Goal: Task Accomplishment & Management: Manage account settings

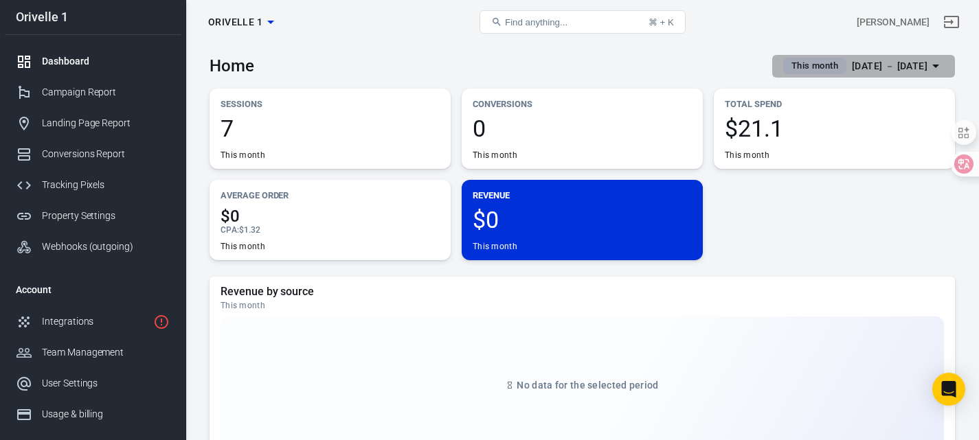
click at [862, 65] on div "[DATE] － [DATE]" at bounding box center [890, 66] width 76 height 17
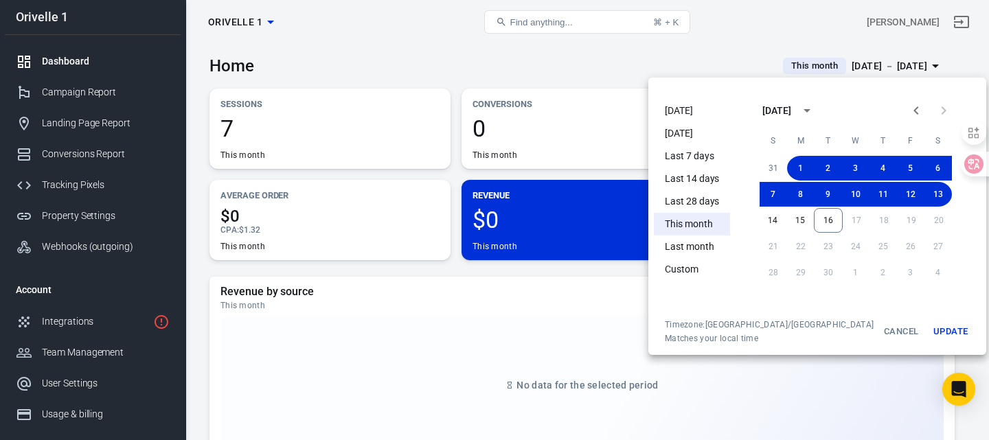
click at [302, 133] on div at bounding box center [494, 220] width 989 height 440
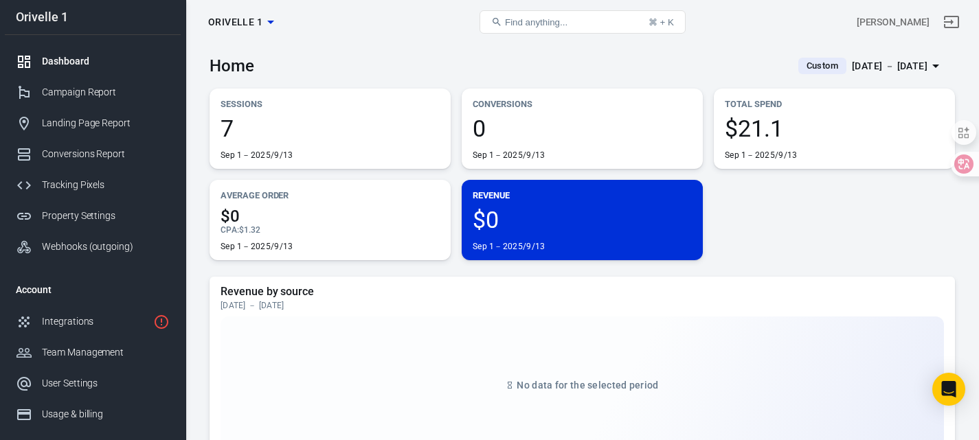
click at [309, 146] on div "[DATE] 1－2025/9/13" at bounding box center [329, 139] width 219 height 44
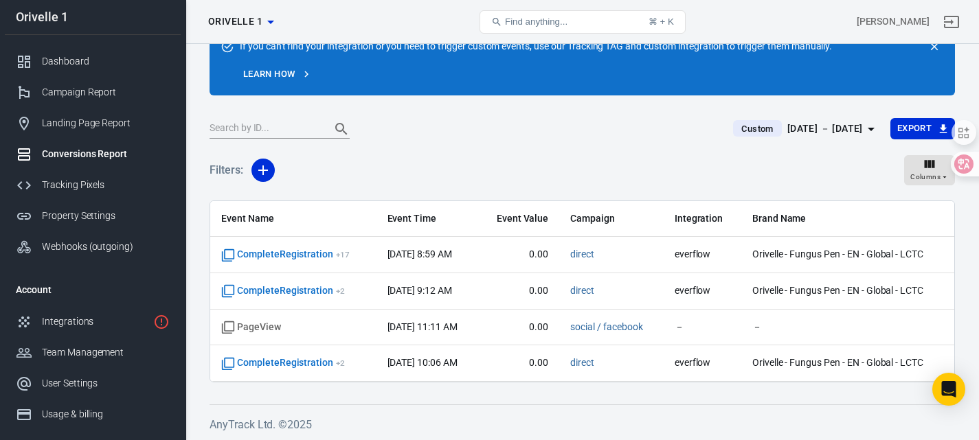
scroll to position [61, 0]
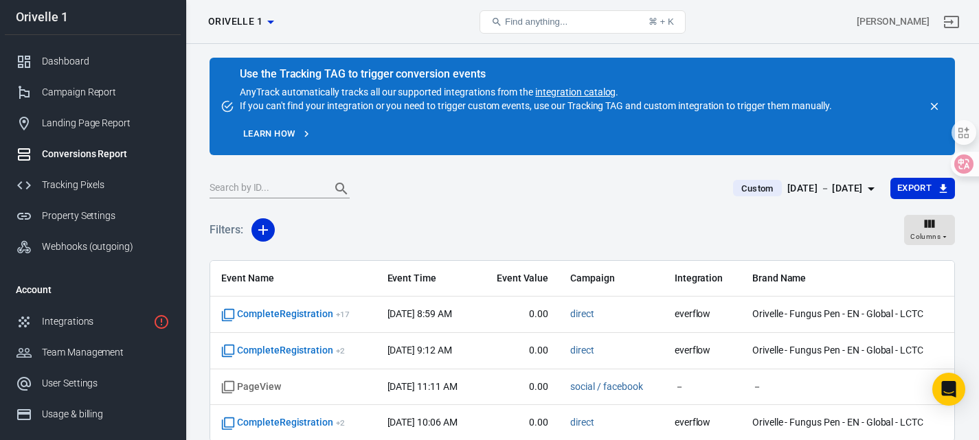
click at [78, 19] on div "Orivelle 1" at bounding box center [93, 17] width 176 height 12
click at [63, 16] on div "Orivelle 1" at bounding box center [93, 17] width 176 height 12
click at [274, 27] on icon "button" at bounding box center [270, 22] width 16 height 16
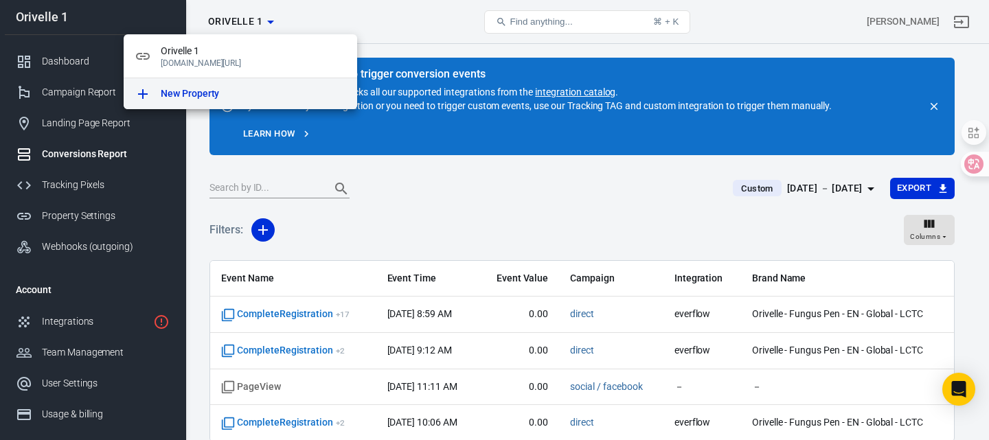
click at [223, 101] on div "New Property" at bounding box center [253, 94] width 185 height 14
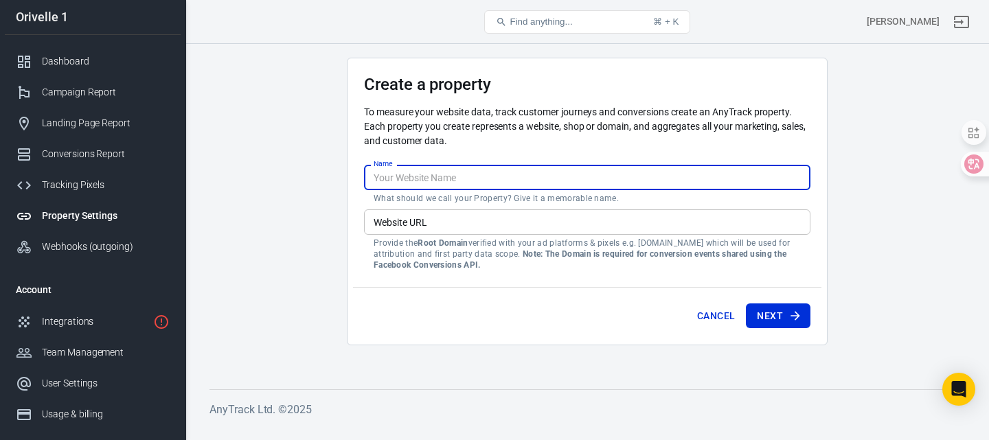
click at [445, 180] on input "Name" at bounding box center [587, 177] width 446 height 25
click at [407, 174] on input "Orivelle 1" at bounding box center [587, 177] width 446 height 25
type input "Orivelle [GEOGRAPHIC_DATA]"
click at [426, 219] on input "Website URL" at bounding box center [587, 222] width 446 height 25
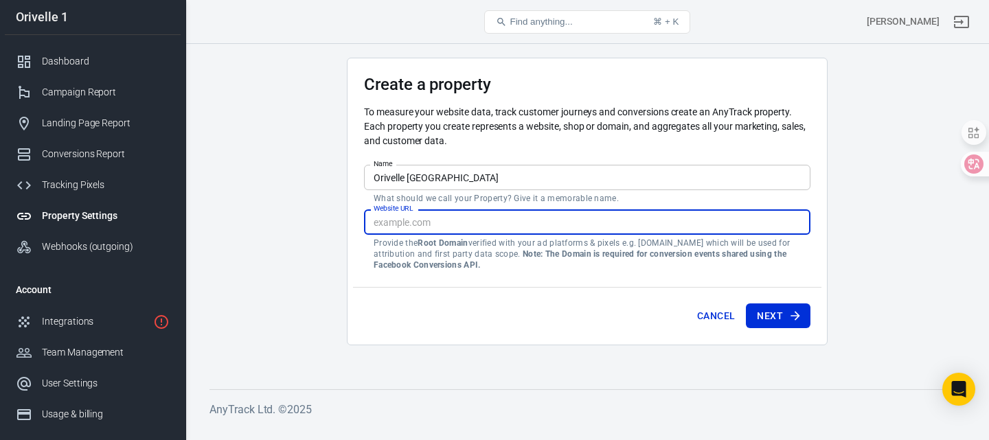
paste input "[URL][DOMAIN_NAME]"
type input "[URL][DOMAIN_NAME]"
click at [782, 317] on button "Next" at bounding box center [778, 316] width 65 height 25
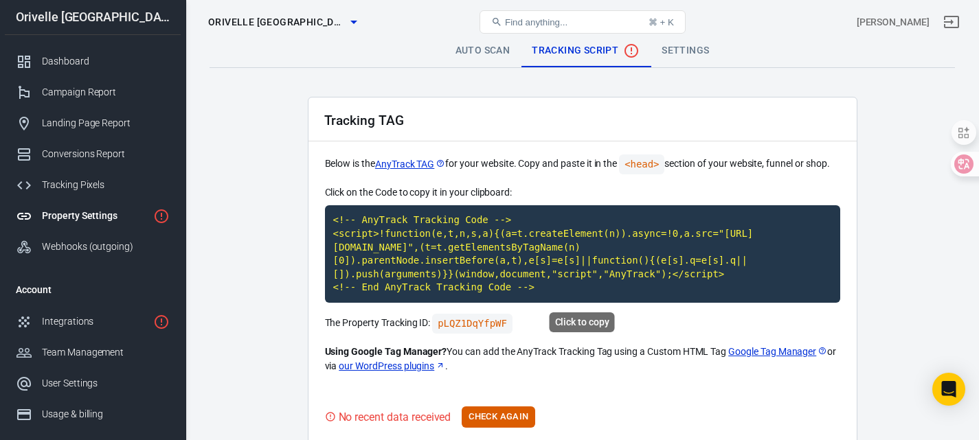
click at [585, 323] on div "Click to copy" at bounding box center [582, 323] width 65 height 20
click at [507, 262] on code "<!-- AnyTrack Tracking Code --> <script>!function(e,t,n,s,a){(a=t.createElement…" at bounding box center [582, 254] width 515 height 98
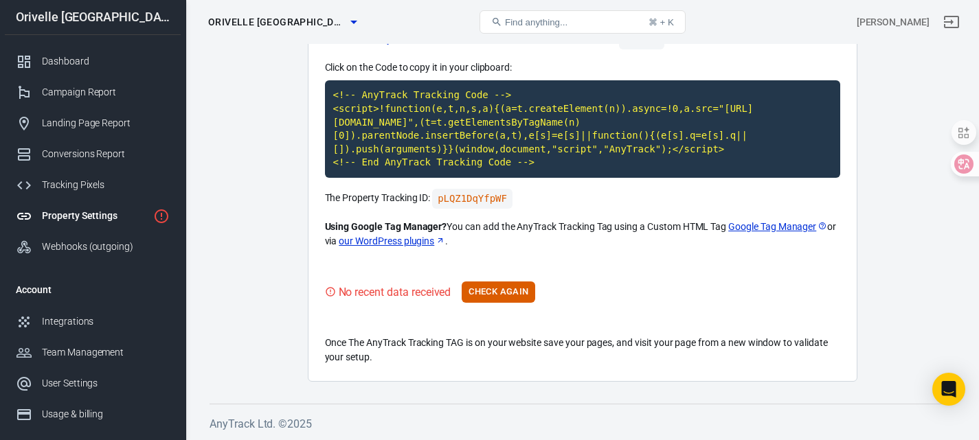
scroll to position [126, 0]
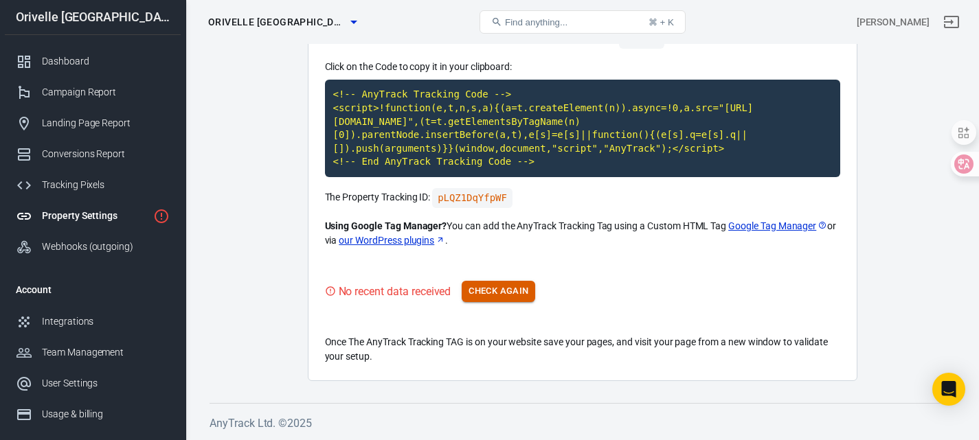
click at [503, 295] on button "Check Again" at bounding box center [498, 291] width 73 height 21
click at [519, 295] on button "Check Again" at bounding box center [498, 291] width 73 height 21
click at [520, 289] on button "Check Again" at bounding box center [498, 291] width 73 height 21
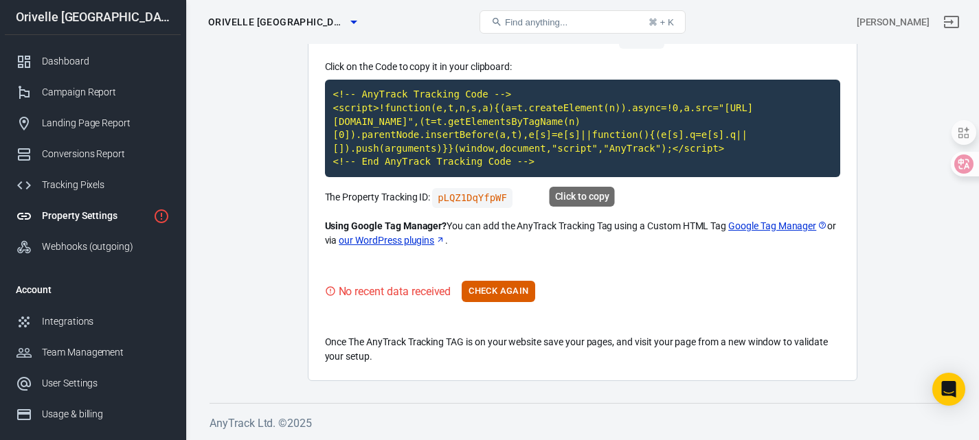
click at [492, 157] on code "<!-- AnyTrack Tracking Code --> <script>!function(e,t,n,s,a){(a=t.createElement…" at bounding box center [582, 129] width 515 height 98
click at [492, 290] on button "Check Again" at bounding box center [498, 291] width 73 height 21
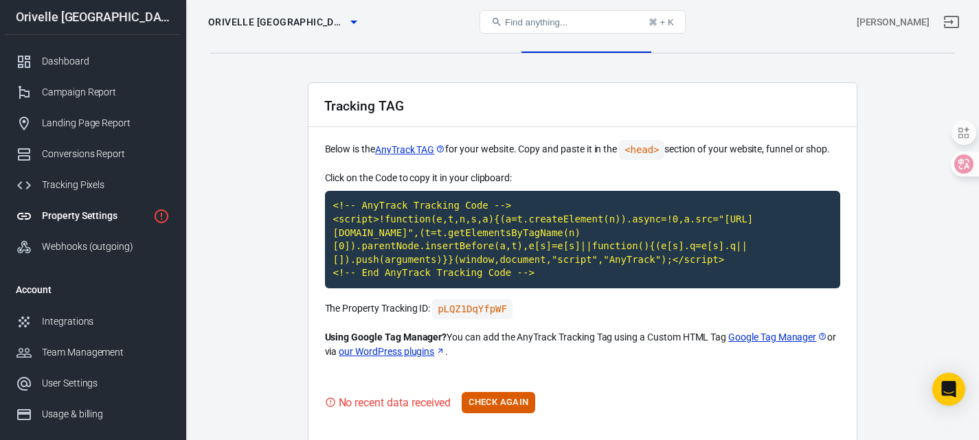
scroll to position [0, 0]
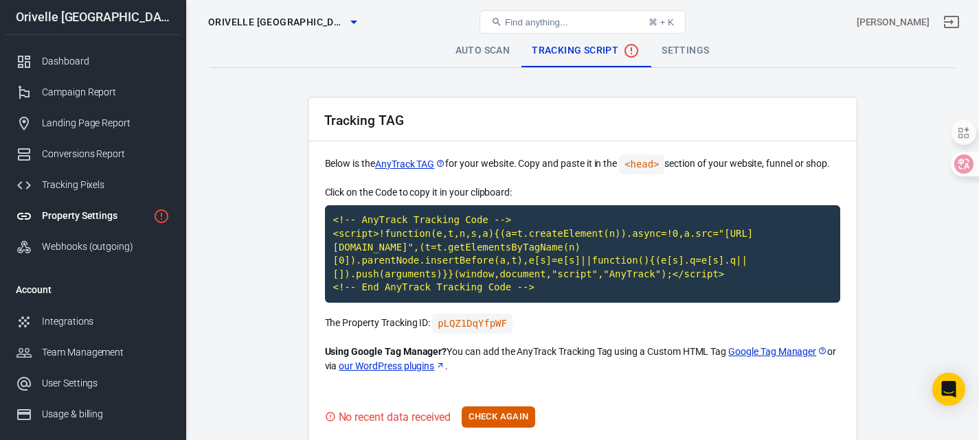
click at [697, 189] on p "Click on the Code to copy it in your clipboard:" at bounding box center [582, 192] width 515 height 14
click at [668, 56] on link "Settings" at bounding box center [684, 50] width 69 height 33
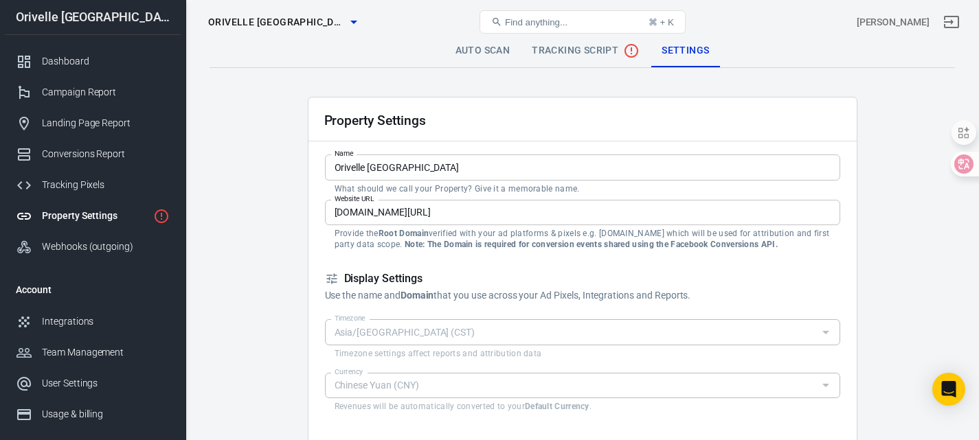
click at [558, 52] on span "Tracking Script" at bounding box center [586, 51] width 108 height 16
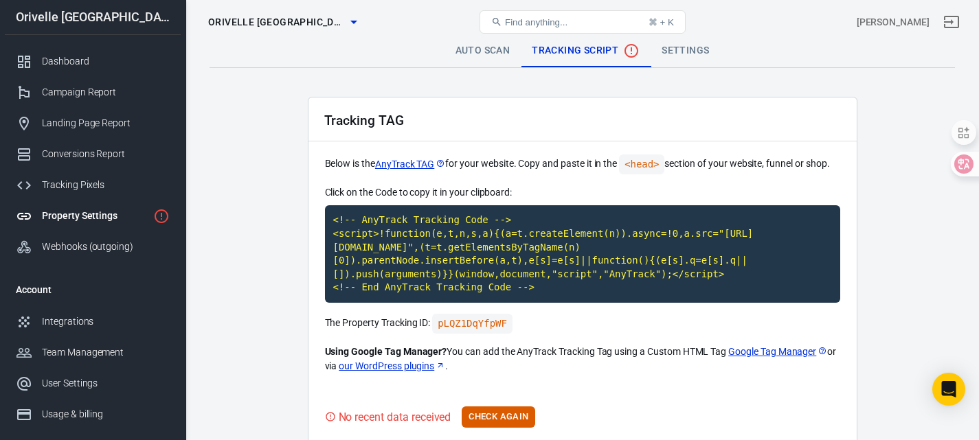
click at [679, 45] on link "Settings" at bounding box center [684, 50] width 69 height 33
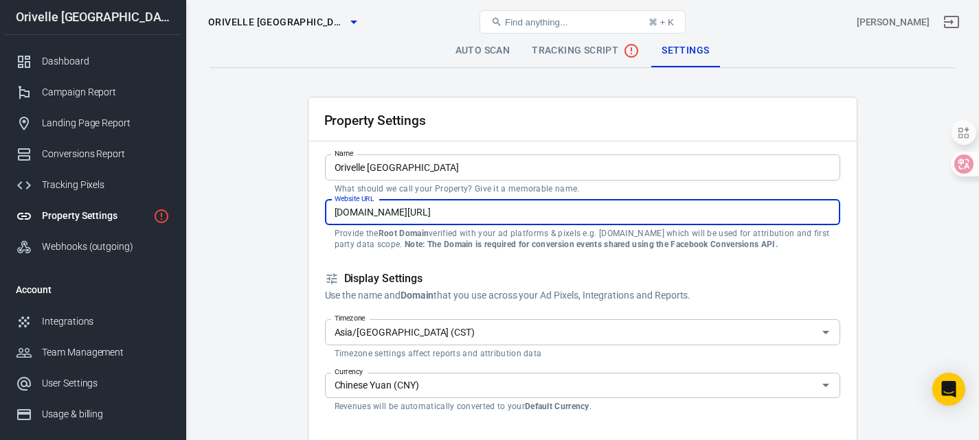
drag, startPoint x: 543, startPoint y: 214, endPoint x: 281, endPoint y: 216, distance: 262.4
click at [565, 50] on span "Tracking Script" at bounding box center [586, 51] width 108 height 16
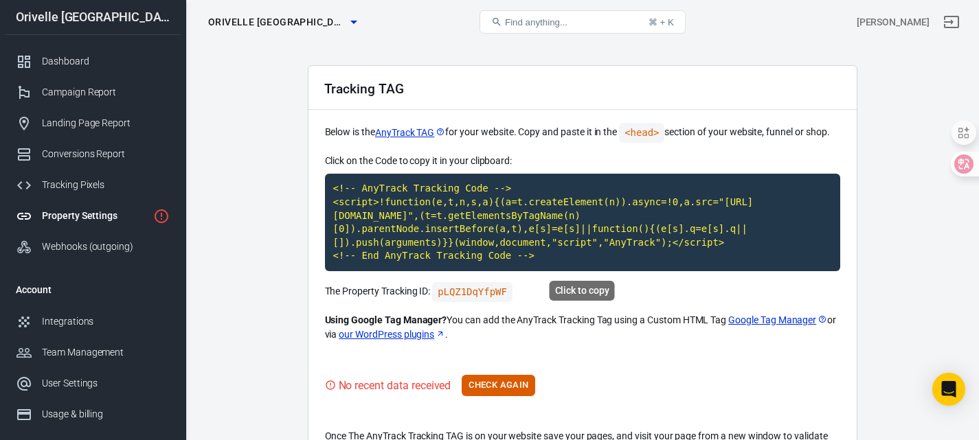
scroll to position [69, 0]
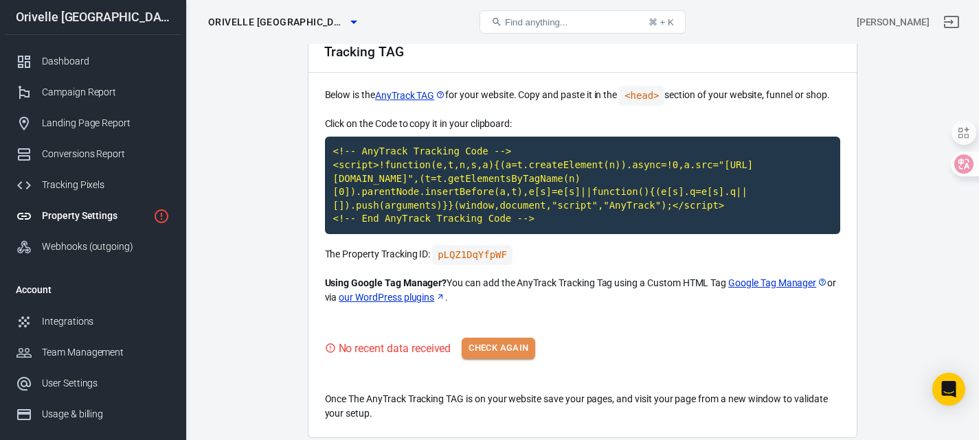
click at [523, 346] on button "Check Again" at bounding box center [498, 348] width 73 height 21
click at [490, 203] on code "<!-- AnyTrack Tracking Code --> <script>!function(e,t,n,s,a){(a=t.createElement…" at bounding box center [582, 186] width 515 height 98
click at [503, 340] on button "Check Again" at bounding box center [498, 348] width 73 height 21
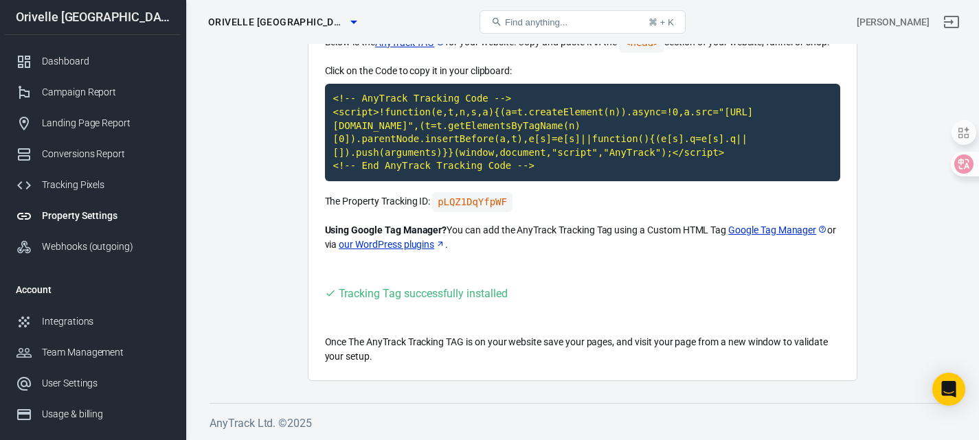
scroll to position [0, 0]
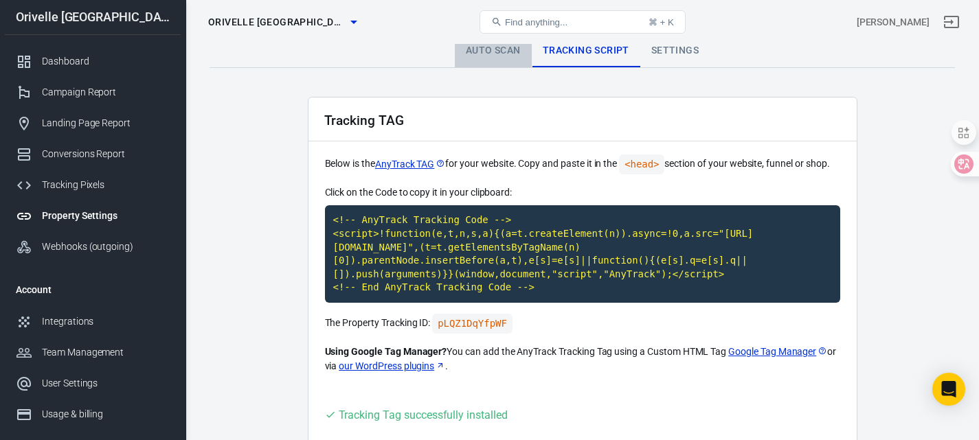
click at [484, 65] on link "Auto Scan" at bounding box center [493, 50] width 77 height 33
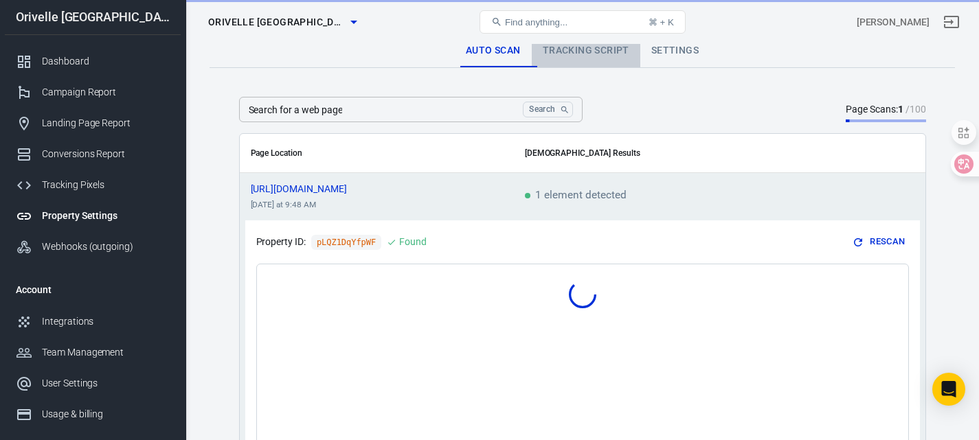
click at [585, 58] on link "Tracking Script" at bounding box center [586, 50] width 109 height 33
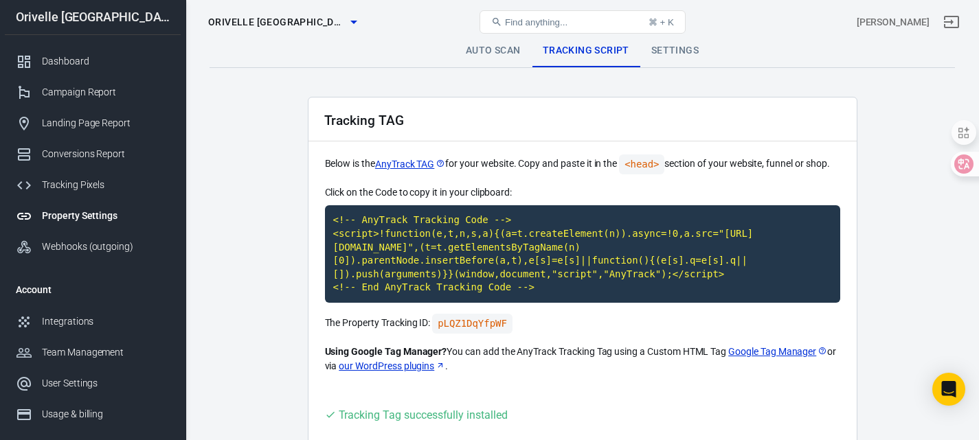
click at [666, 36] on div "Find anything... ⌘ + K" at bounding box center [581, 21] width 249 height 33
click at [669, 54] on link "Settings" at bounding box center [674, 50] width 69 height 33
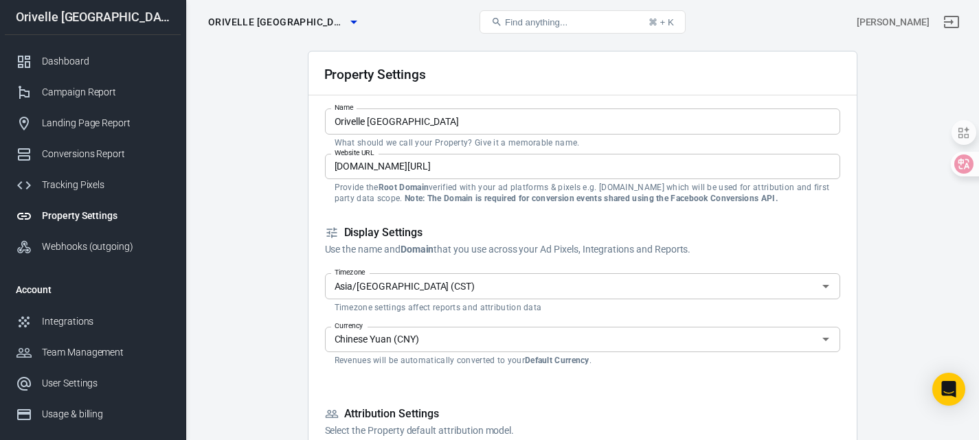
scroll to position [137, 0]
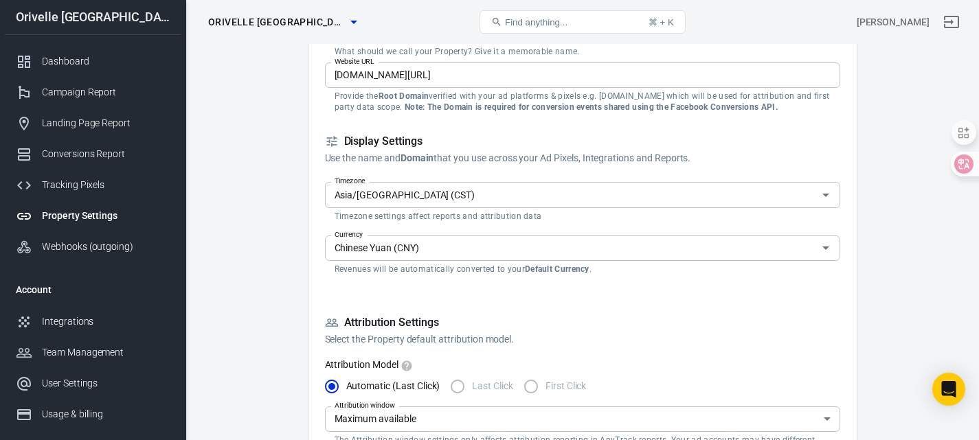
click at [557, 264] on strong "Default Currency" at bounding box center [557, 269] width 65 height 10
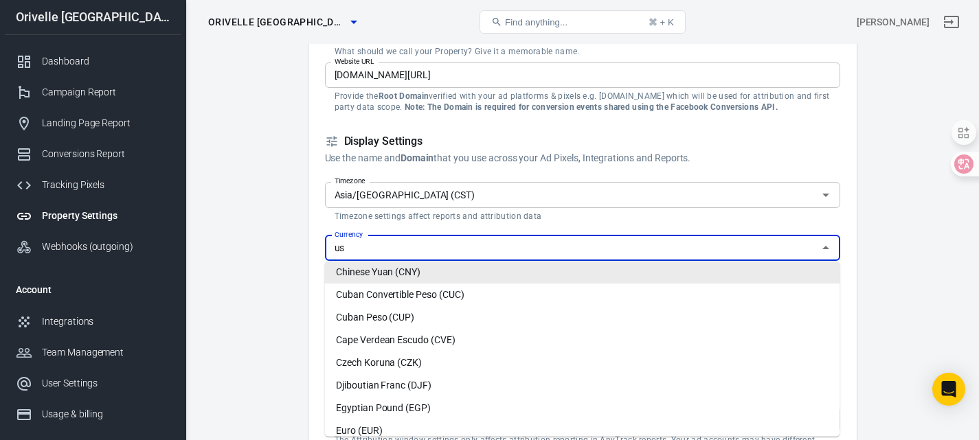
scroll to position [0, 0]
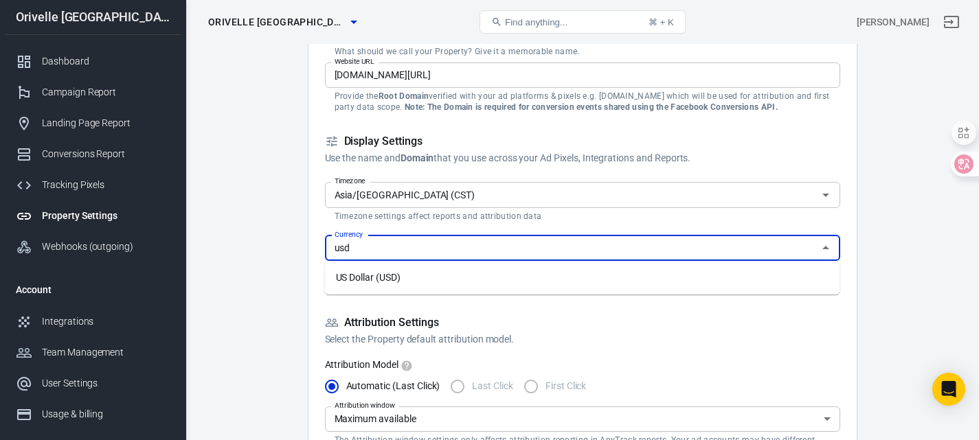
click at [422, 281] on li "US Dollar (USD)" at bounding box center [582, 278] width 515 height 23
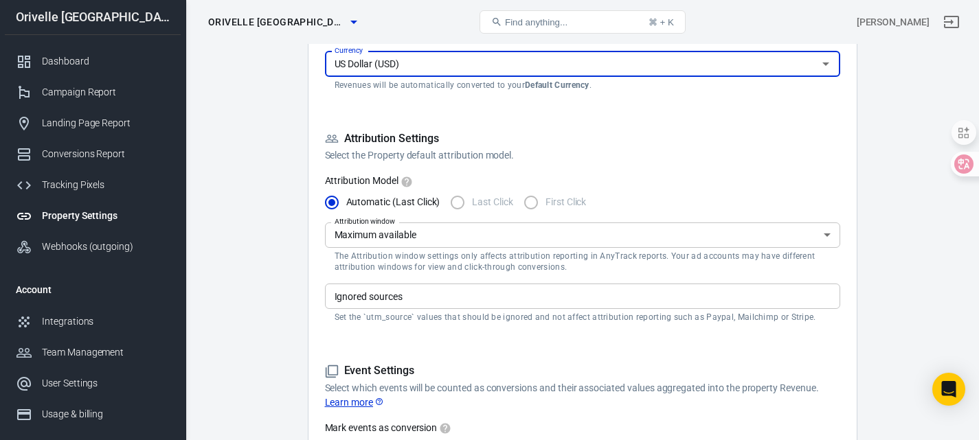
scroll to position [412, 0]
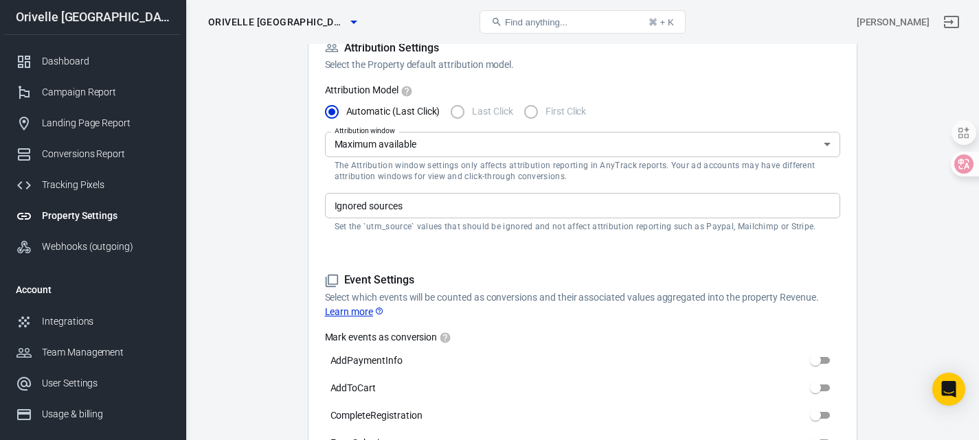
type input "US Dollar (USD)"
click at [527, 209] on input "Ignored sources" at bounding box center [581, 205] width 505 height 17
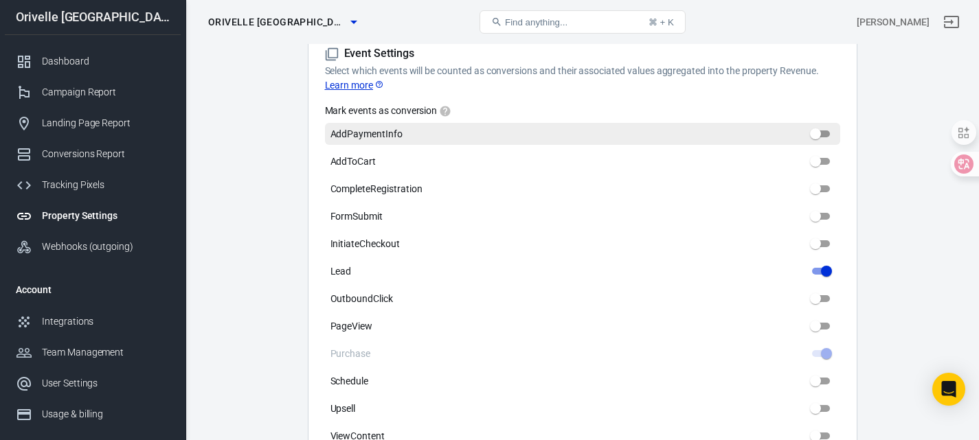
scroll to position [618, 0]
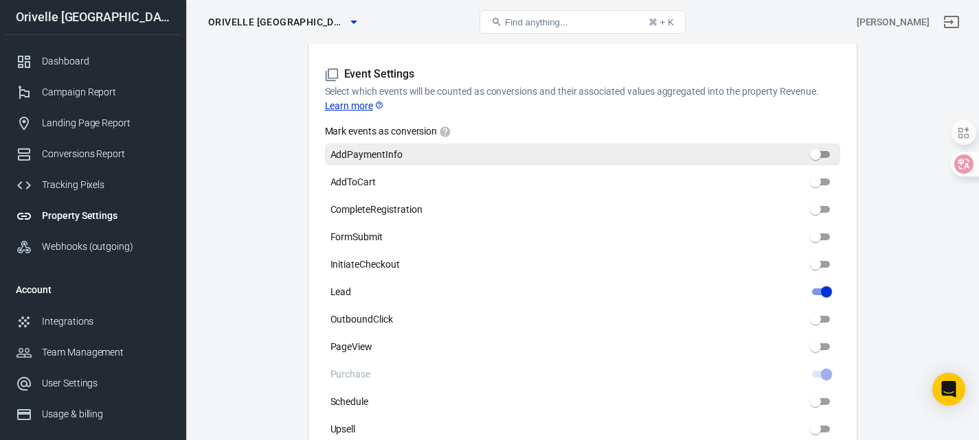
click at [825, 157] on input "AddPaymentInfo" at bounding box center [815, 154] width 49 height 16
checkbox input "false"
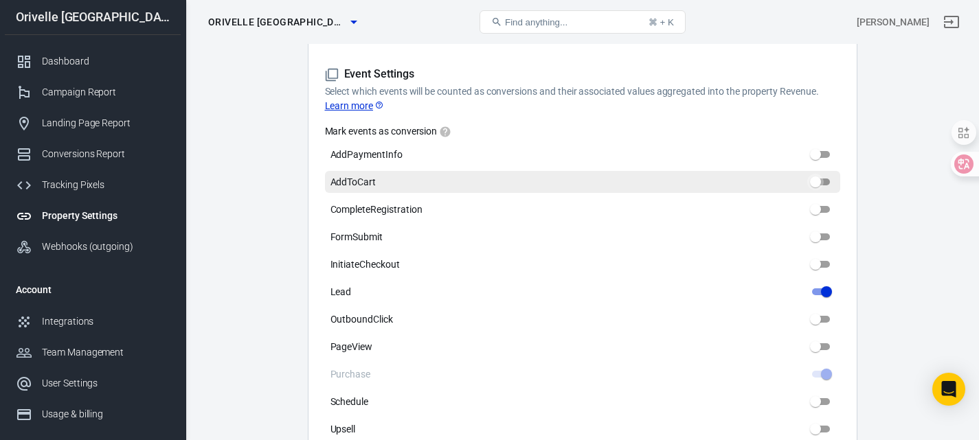
click at [823, 179] on input "AddToCart" at bounding box center [815, 182] width 49 height 16
checkbox input "false"
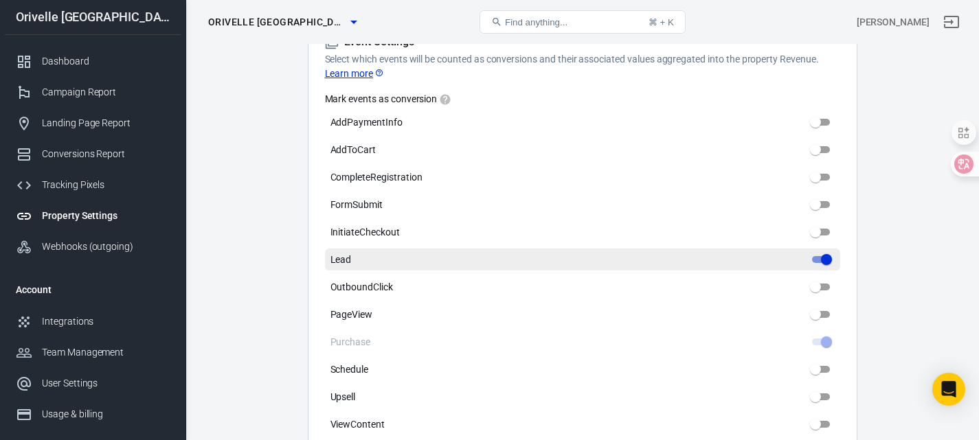
scroll to position [687, 0]
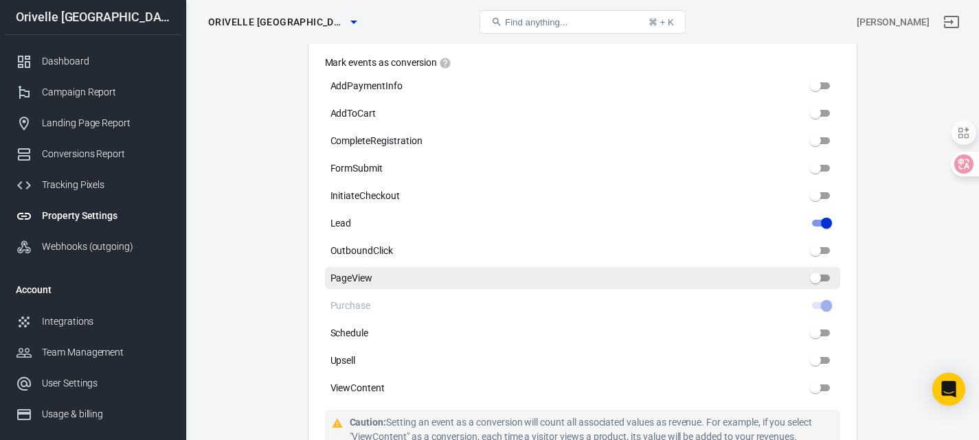
click at [832, 280] on input "PageView" at bounding box center [815, 278] width 49 height 16
click at [824, 280] on input "PageView" at bounding box center [815, 278] width 49 height 16
checkbox input "false"
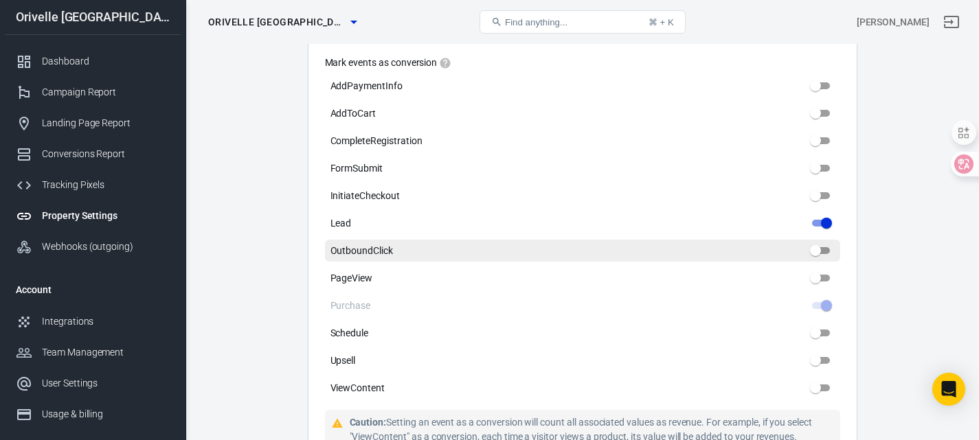
click at [827, 249] on input "OutboundClick" at bounding box center [815, 250] width 49 height 16
checkbox input "false"
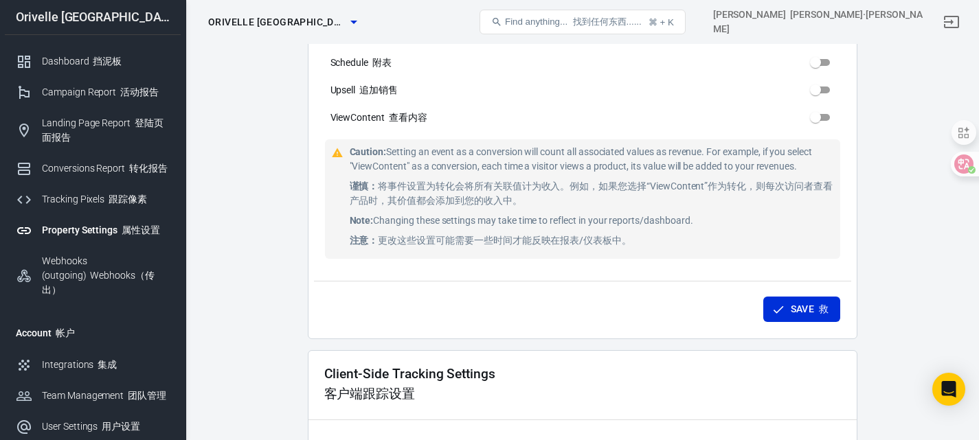
scroll to position [1236, 0]
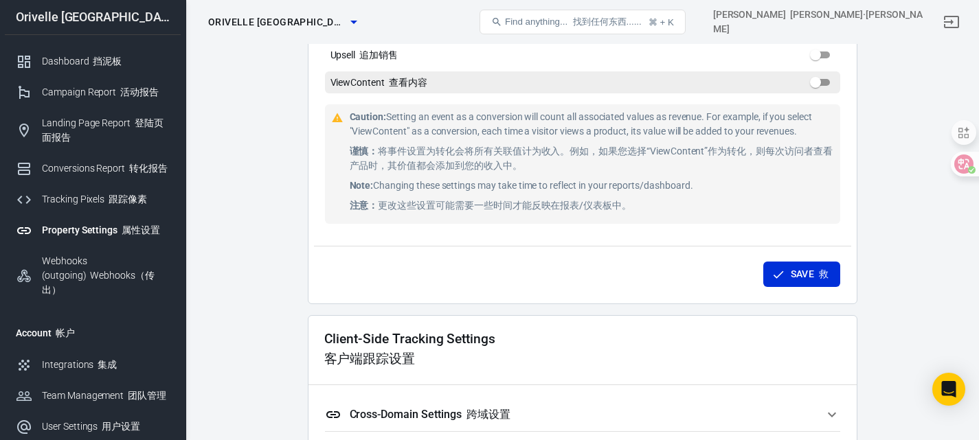
click at [827, 85] on input "ViewContent 查看内容" at bounding box center [815, 82] width 49 height 16
checkbox input "false"
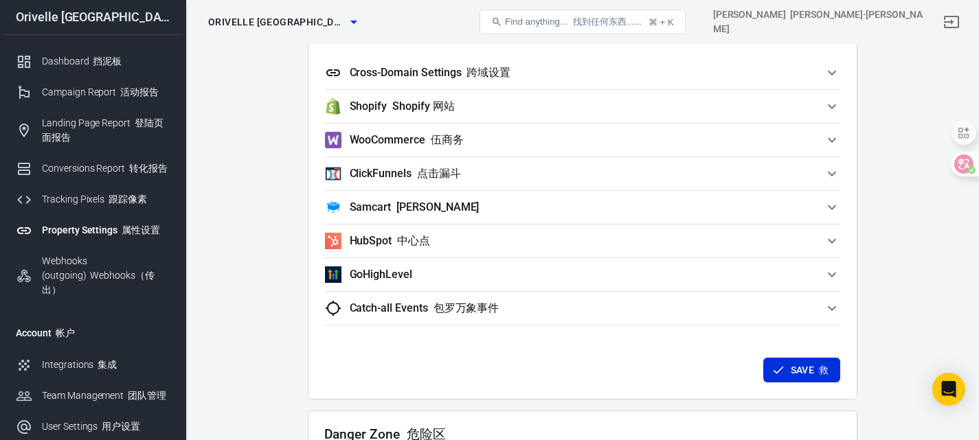
scroll to position [1580, 0]
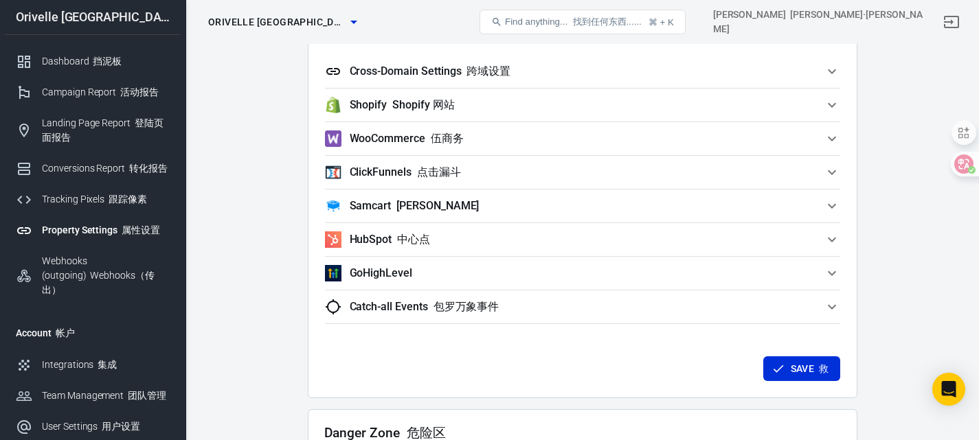
click at [689, 75] on span "Cross-Domain Settings 跨域设置" at bounding box center [574, 71] width 499 height 16
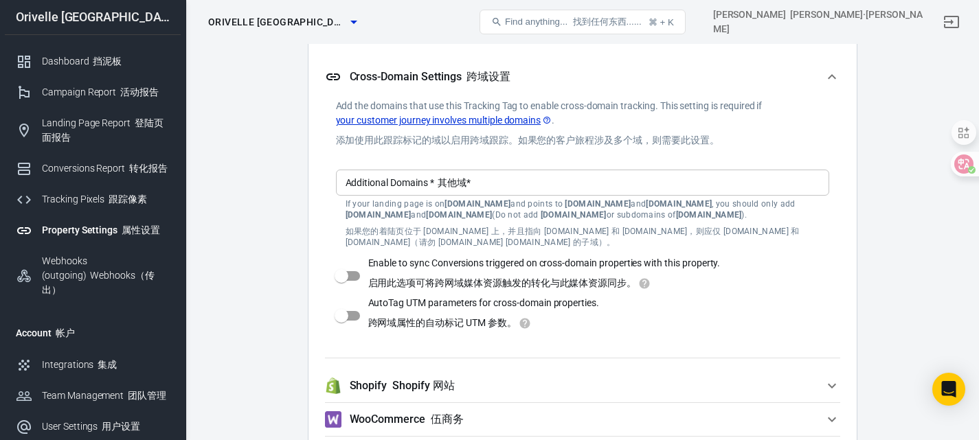
click at [679, 89] on button "Cross-Domain Settings 跨域设置" at bounding box center [582, 77] width 515 height 44
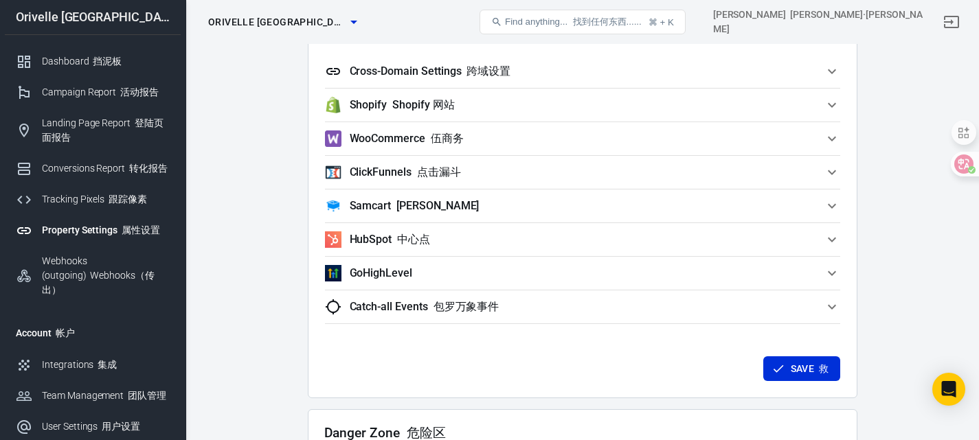
click at [679, 89] on div "Cross-Domain Settings 跨域设置 Add the domains that use this Tracking Tag to enable…" at bounding box center [582, 72] width 515 height 34
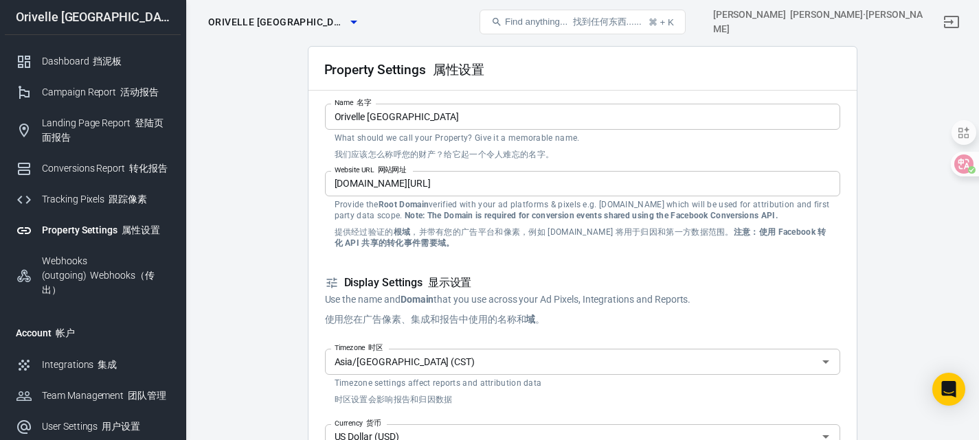
scroll to position [0, 0]
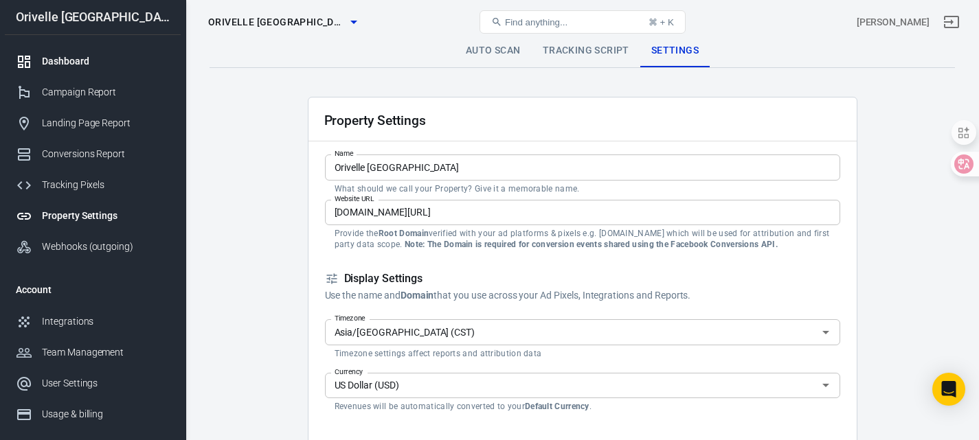
click at [62, 62] on div "Dashboard" at bounding box center [106, 61] width 128 height 14
